Goal: Task Accomplishment & Management: Use online tool/utility

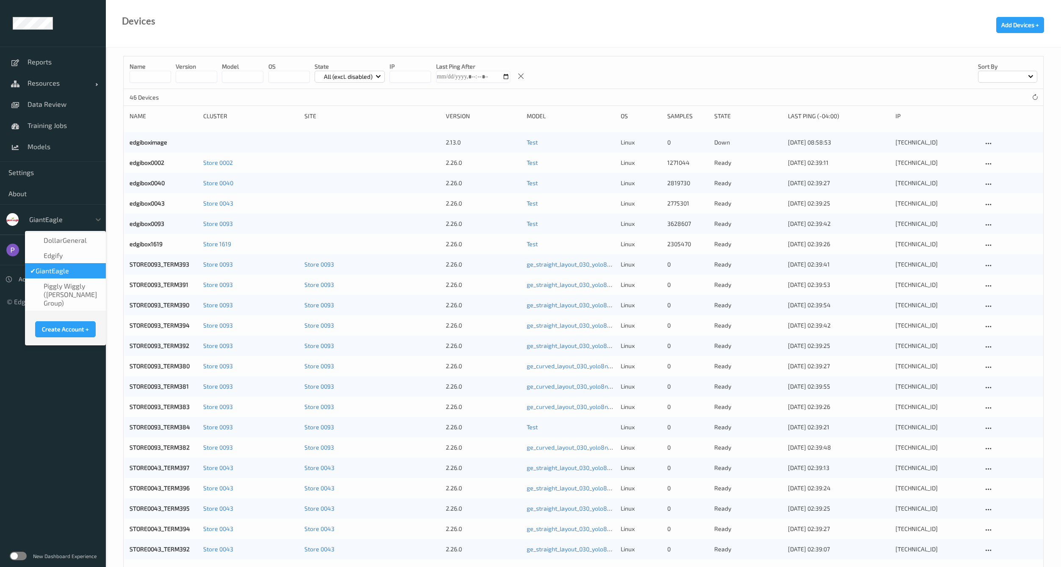
click at [47, 225] on div "GiantEagle" at bounding box center [58, 220] width 66 height 14
click at [47, 224] on div "GiantEagle" at bounding box center [58, 220] width 66 height 14
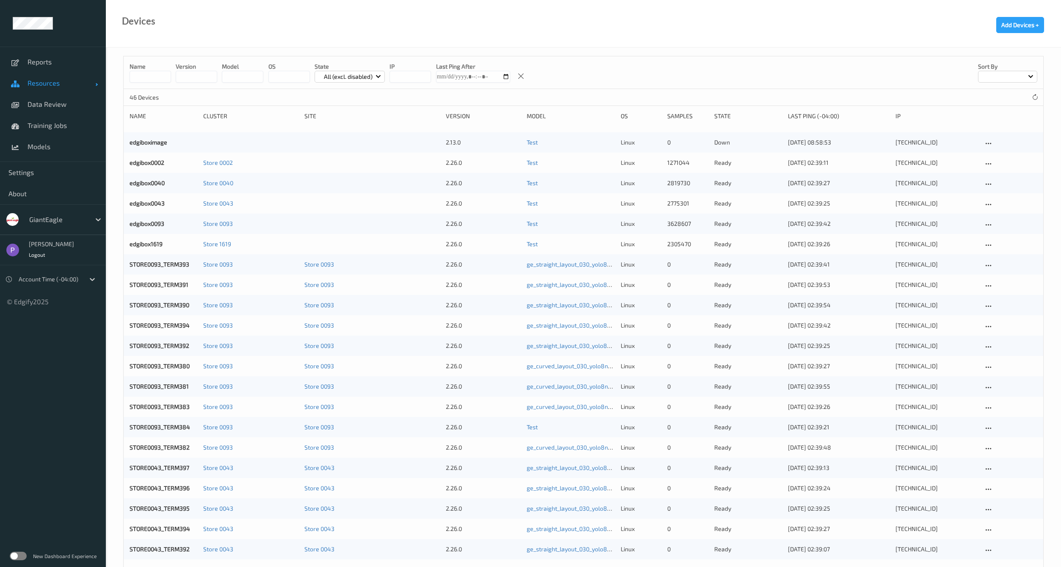
click at [54, 87] on span "Resources" at bounding box center [62, 83] width 68 height 8
click at [43, 108] on link "Devices" at bounding box center [53, 104] width 106 height 21
click at [45, 168] on span "Data Review" at bounding box center [63, 167] width 70 height 8
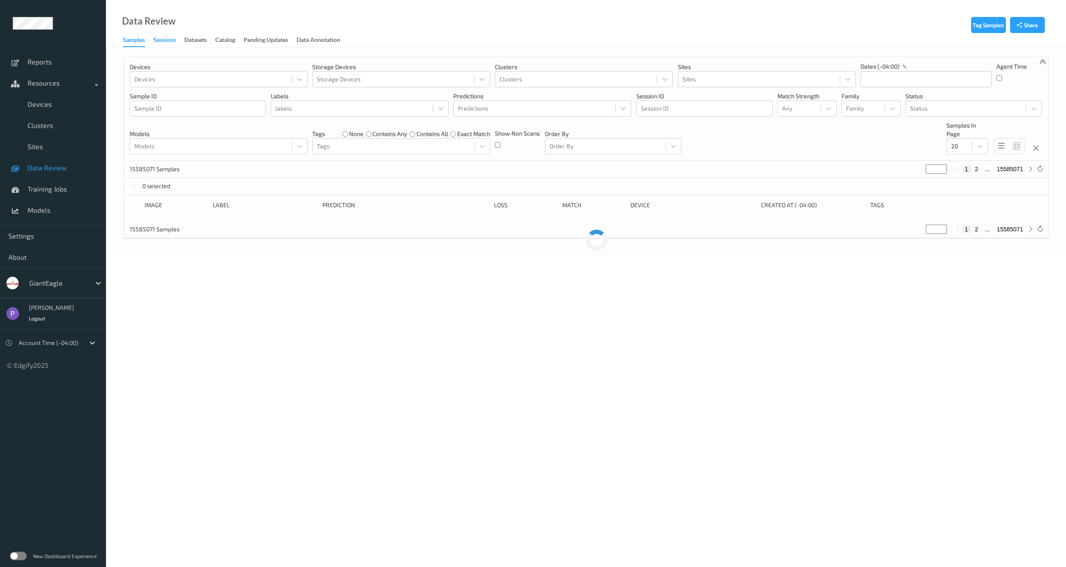
click at [169, 42] on div "Sessions" at bounding box center [164, 41] width 22 height 11
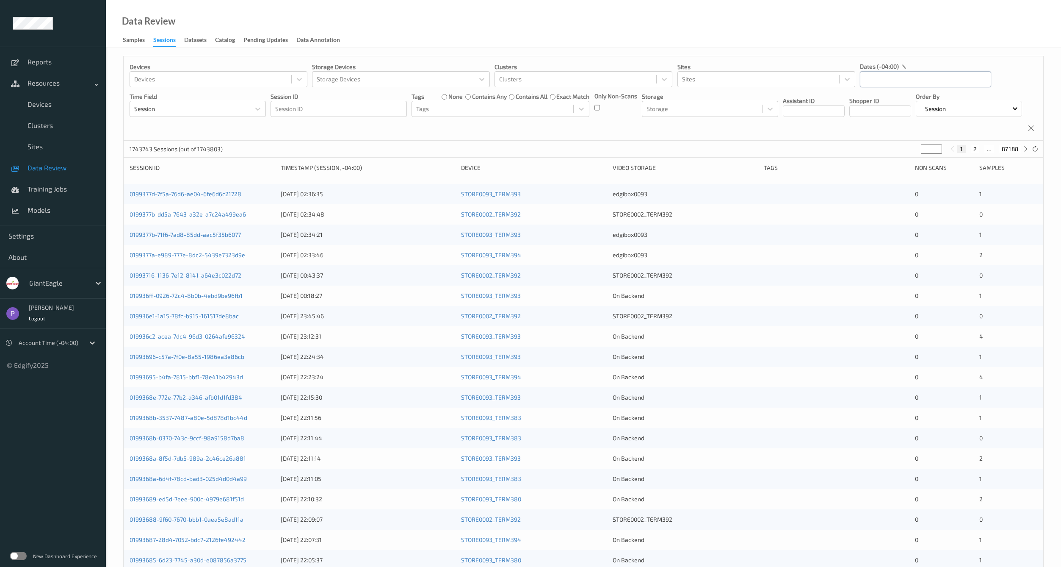
click at [878, 79] on input "text" at bounding box center [925, 79] width 131 height 16
click at [914, 153] on span "10" at bounding box center [914, 150] width 12 height 12
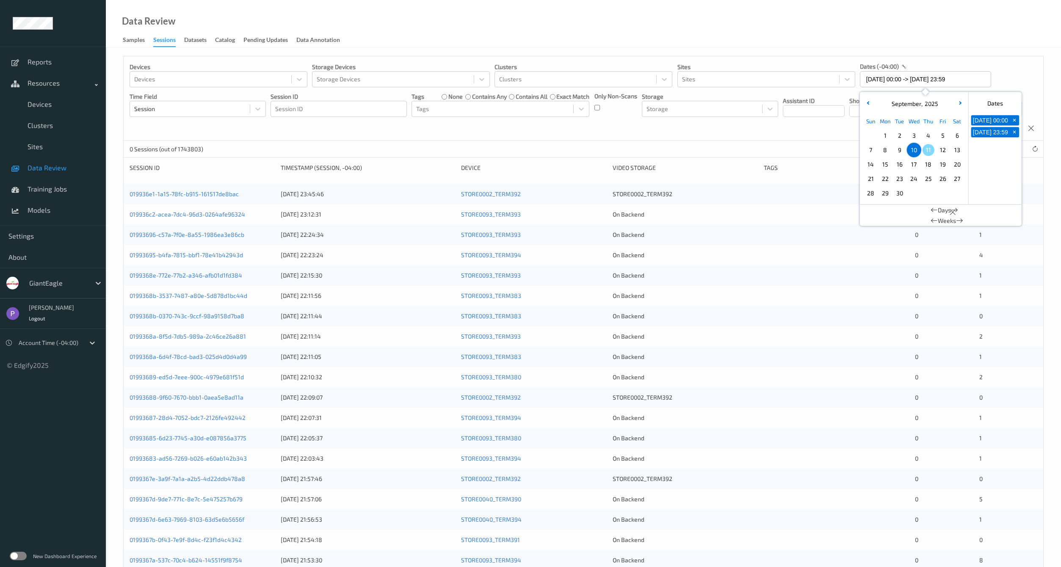
click at [760, 136] on div "Devices Devices Storage Devices Storage Devices Clusters Clusters Sites Sites d…" at bounding box center [584, 98] width 920 height 84
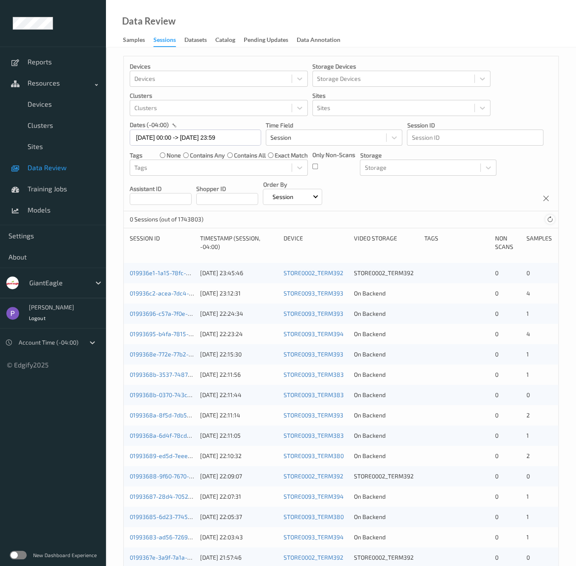
click at [551, 222] on icon at bounding box center [549, 219] width 6 height 6
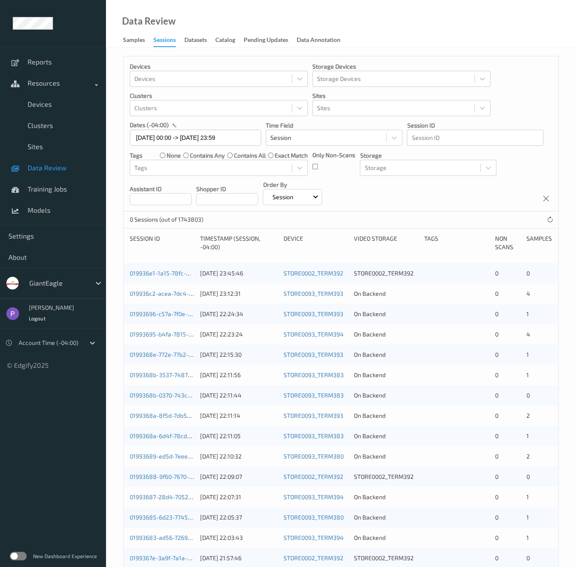
click at [221, 146] on div "Devices Devices Storage Devices Storage Devices Clusters Clusters Sites Sites d…" at bounding box center [341, 133] width 434 height 155
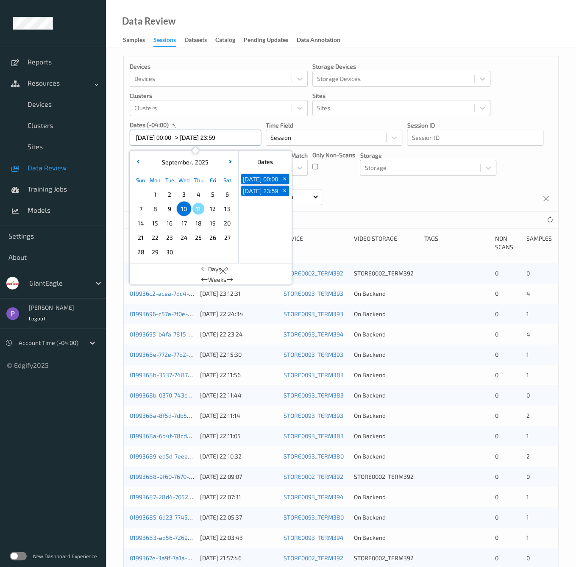
click at [221, 139] on input "[DATE] 00:00 -> [DATE] 23:59" at bounding box center [195, 138] width 131 height 16
click at [167, 211] on span "9" at bounding box center [169, 208] width 12 height 12
click at [168, 211] on span "9" at bounding box center [169, 208] width 12 height 12
click at [397, 194] on div "Devices Devices Storage Devices Storage Devices Clusters Clusters Sites Sites d…" at bounding box center [341, 133] width 434 height 155
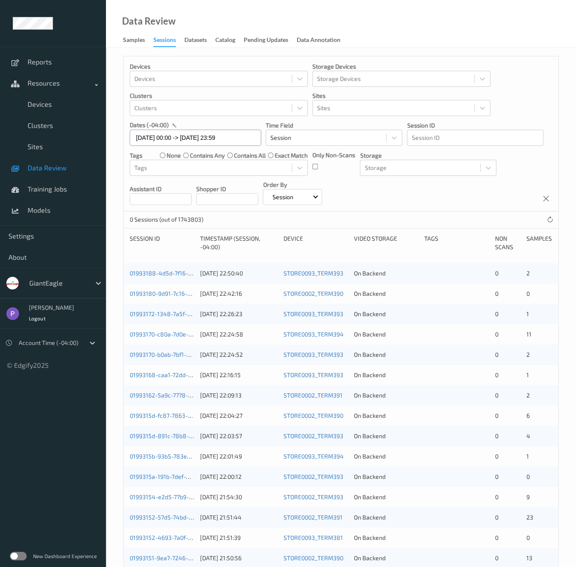
click at [206, 139] on input "[DATE] 00:00 -> [DATE] 23:59" at bounding box center [195, 138] width 131 height 16
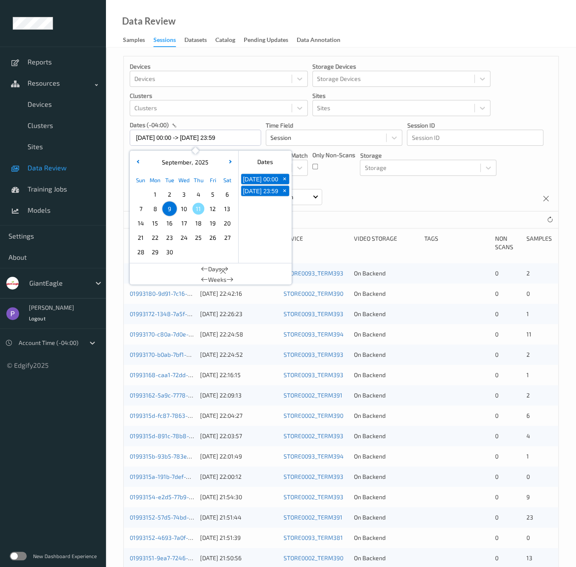
click at [158, 213] on span "8" at bounding box center [155, 208] width 12 height 12
click at [368, 213] on div "0 Sessions (out of 1743803)" at bounding box center [341, 219] width 434 height 17
click at [212, 132] on input "[DATE] 00:00 -> [DATE] 23:59" at bounding box center [195, 138] width 131 height 16
click at [143, 208] on span "7" at bounding box center [141, 208] width 12 height 12
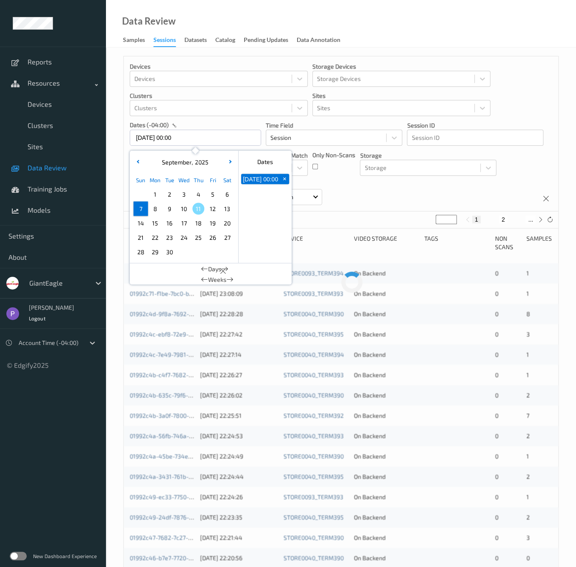
click at [143, 208] on span "7" at bounding box center [141, 208] width 12 height 12
click at [403, 203] on div "Devices Devices Storage Devices Storage Devices Clusters Clusters Sites Sites d…" at bounding box center [341, 133] width 434 height 155
click at [177, 130] on input "[DATE] 00:00 -> [DATE] 23:59" at bounding box center [195, 138] width 131 height 16
click at [139, 163] on button "button" at bounding box center [137, 162] width 8 height 8
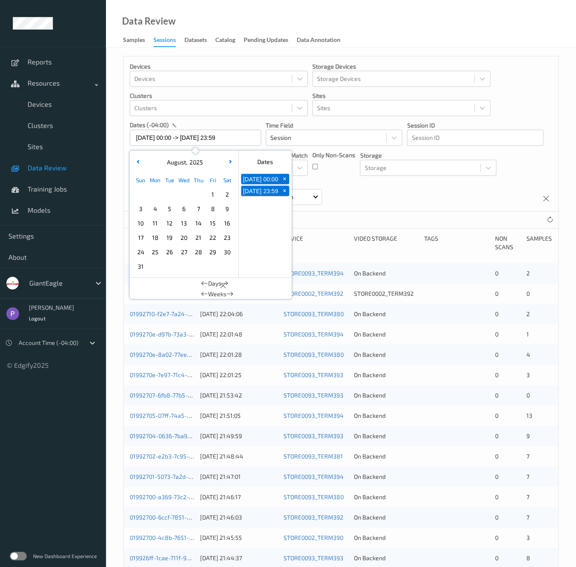
click at [182, 220] on span "13" at bounding box center [184, 223] width 12 height 12
type input "[DATE] 00:00 -> [DATE] 23:59"
click at [396, 196] on div "Devices Devices Storage Devices Storage Devices Clusters Clusters Sites Sites d…" at bounding box center [341, 133] width 434 height 155
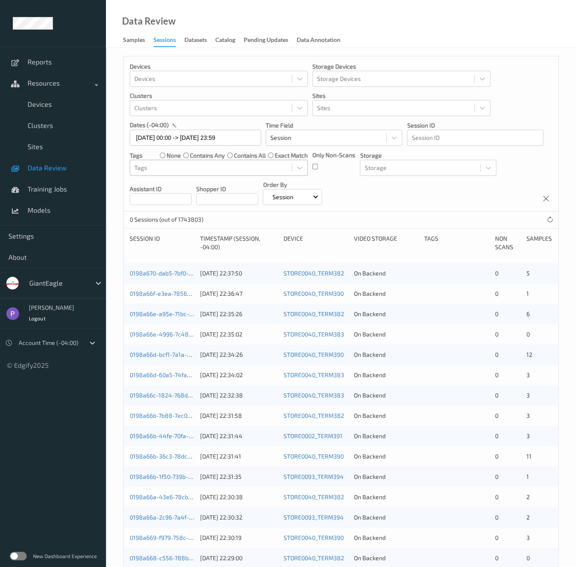
click at [191, 172] on div "Tags" at bounding box center [210, 168] width 161 height 14
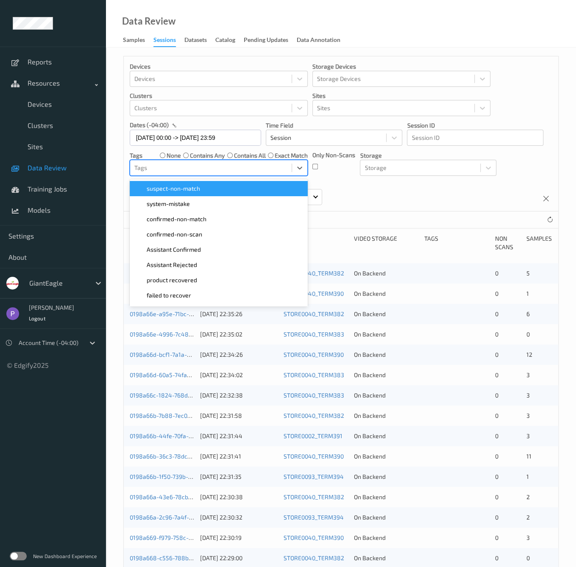
click at [174, 156] on label "none" at bounding box center [173, 155] width 14 height 8
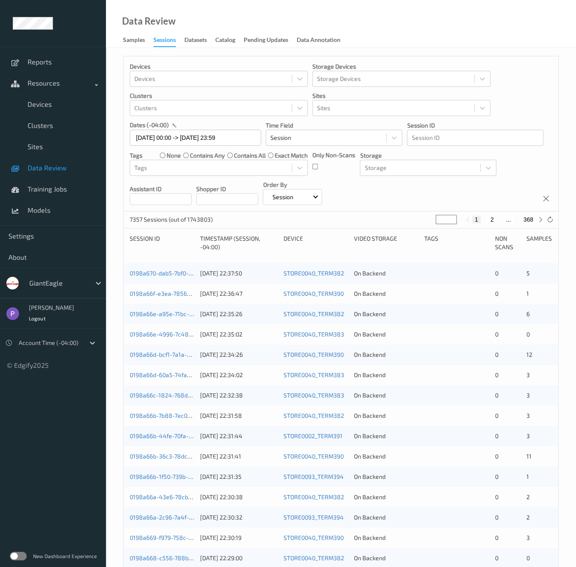
click at [45, 281] on div at bounding box center [57, 283] width 57 height 10
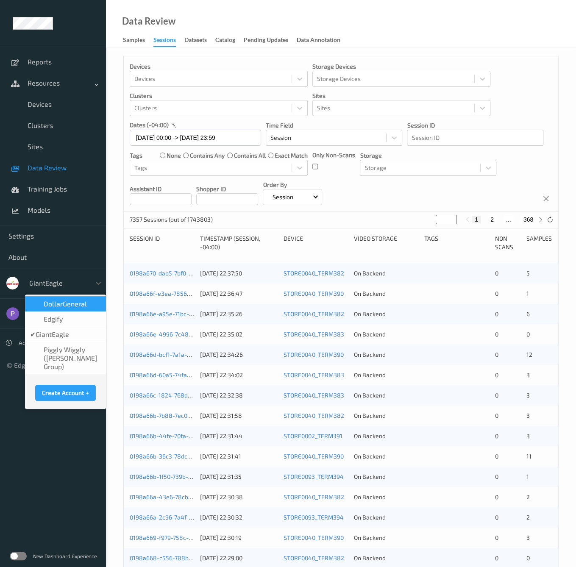
click at [55, 307] on span "DollarGeneral" at bounding box center [65, 303] width 43 height 8
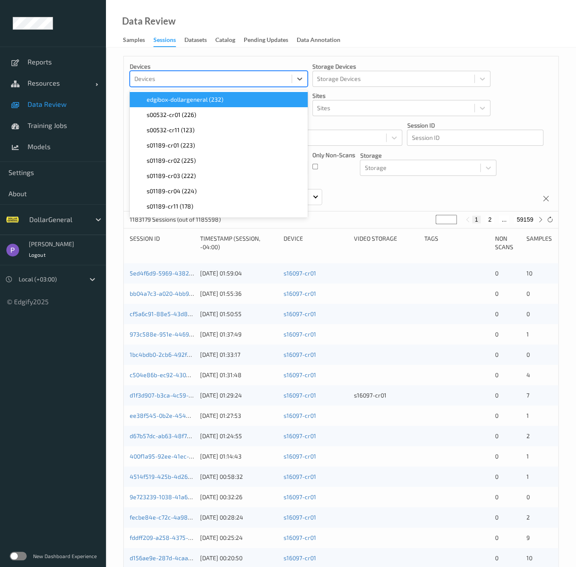
click at [224, 79] on div at bounding box center [210, 79] width 153 height 10
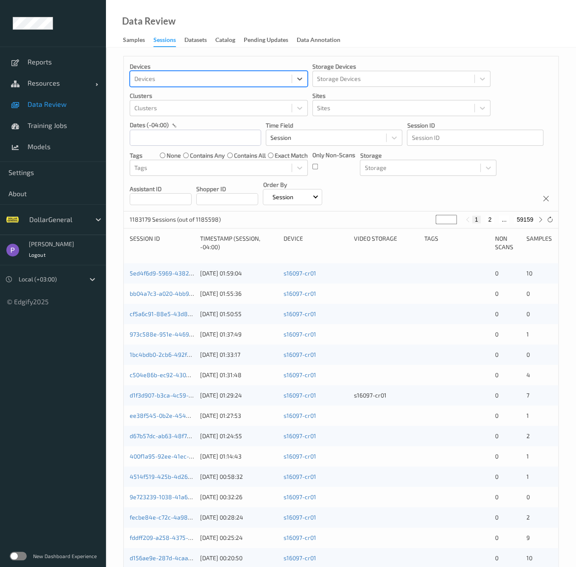
click at [226, 77] on div at bounding box center [210, 79] width 153 height 10
click at [202, 140] on input "text" at bounding box center [195, 138] width 131 height 16
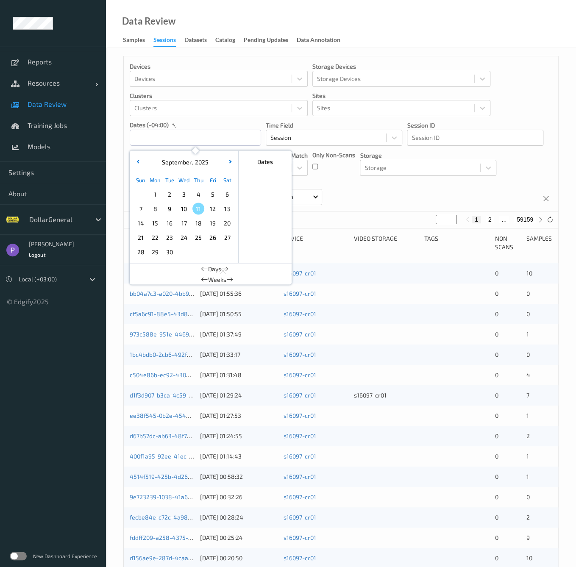
click at [184, 207] on span "10" at bounding box center [184, 208] width 12 height 12
type input "[DATE] 00:00 -> [DATE] 23:59"
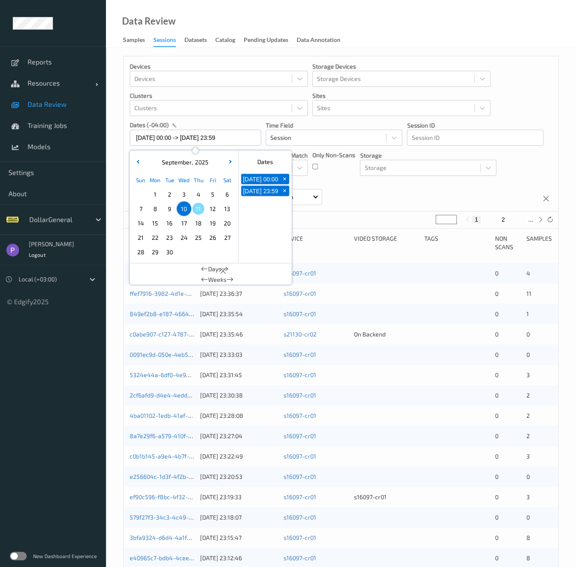
click at [444, 203] on div "Devices Devices Storage Devices Storage Devices Clusters Clusters Sites Sites d…" at bounding box center [341, 133] width 434 height 155
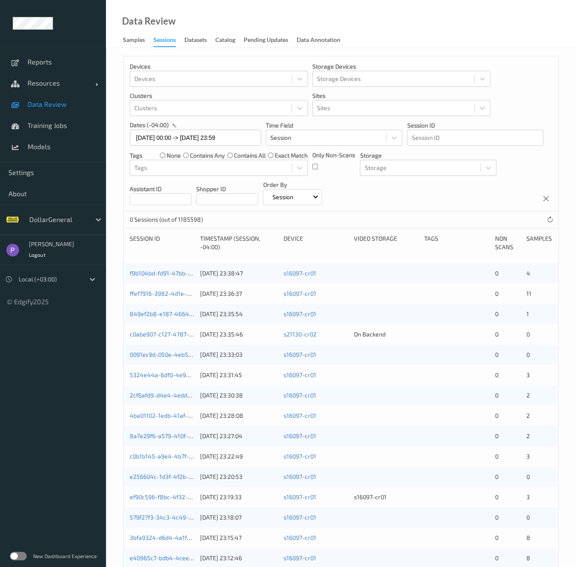
click at [90, 227] on div "DollarGeneral" at bounding box center [53, 219] width 106 height 30
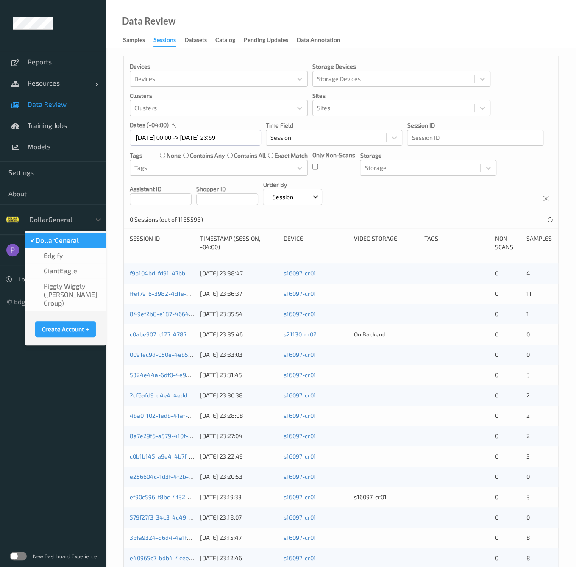
click at [87, 219] on div "DollarGeneral" at bounding box center [58, 220] width 66 height 14
click at [70, 272] on span "GiantEagle" at bounding box center [60, 270] width 33 height 8
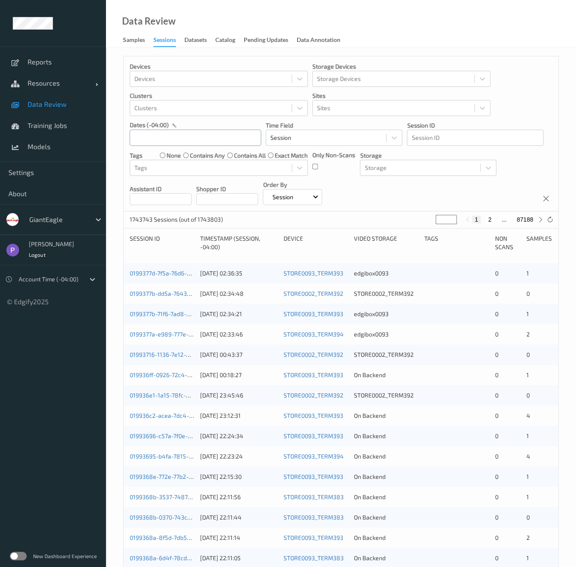
click at [194, 138] on input "text" at bounding box center [195, 138] width 131 height 16
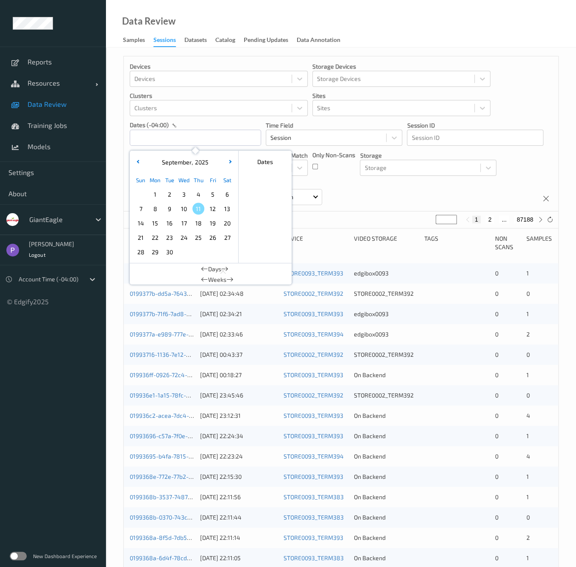
click at [178, 210] on span "10" at bounding box center [184, 208] width 12 height 12
type input "[DATE] 00:00 -> [DATE] 23:59"
